Goal: Task Accomplishment & Management: Complete application form

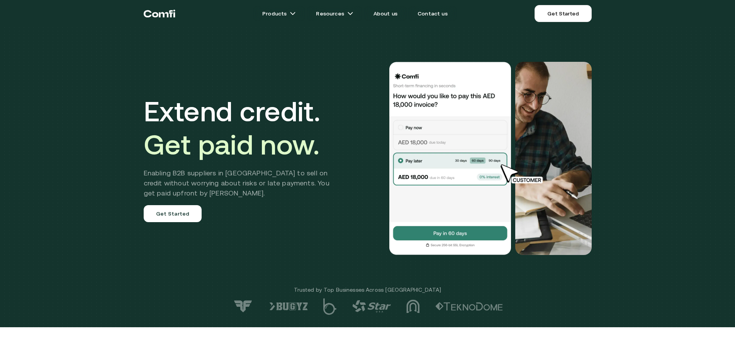
drag, startPoint x: 566, startPoint y: 14, endPoint x: 490, endPoint y: 66, distance: 92.4
click at [567, 14] on link "Get Started" at bounding box center [563, 13] width 57 height 17
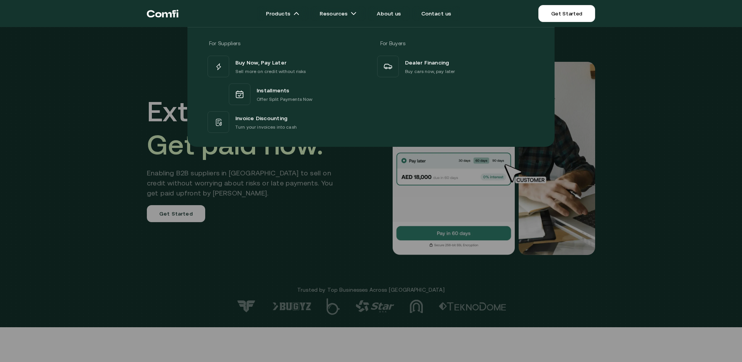
click at [26, 184] on div at bounding box center [371, 208] width 742 height 362
click at [376, 96] on div "Buy Now, Pay Later Sell more on credit without risks Installments Offer Split P…" at bounding box center [371, 94] width 330 height 80
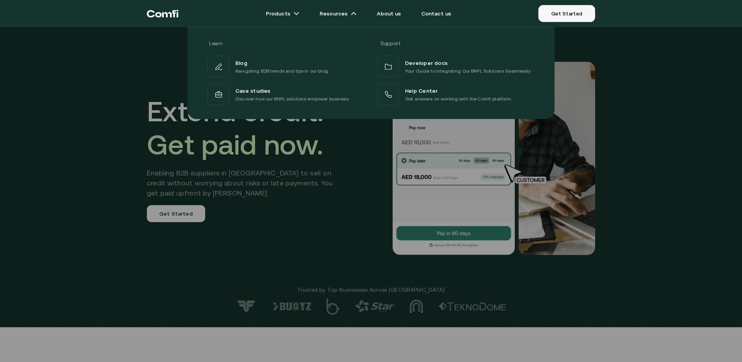
click at [570, 18] on link "Get Started" at bounding box center [566, 13] width 57 height 17
